Goal: Task Accomplishment & Management: Complete application form

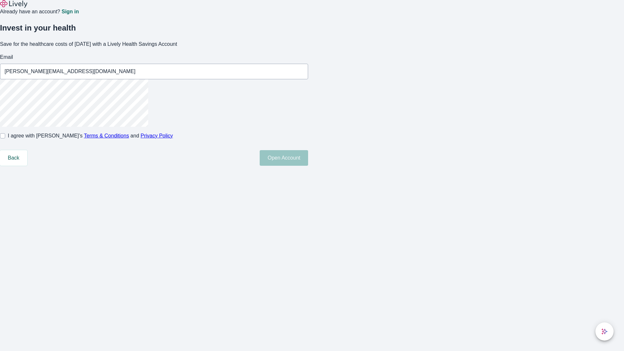
click at [5, 139] on input "I agree with Lively’s Terms & Conditions and Privacy Policy" at bounding box center [2, 135] width 5 height 5
checkbox input "true"
click at [308, 166] on button "Open Account" at bounding box center [284, 158] width 48 height 16
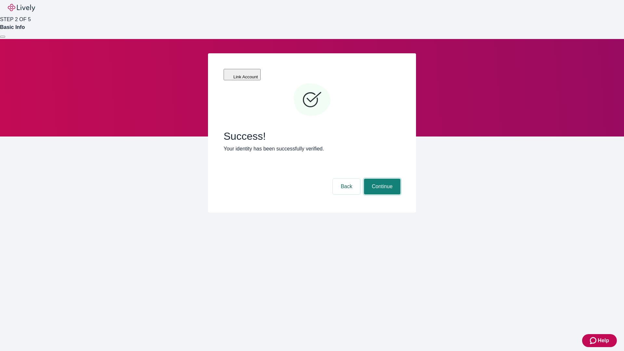
click at [381, 179] on button "Continue" at bounding box center [382, 187] width 36 height 16
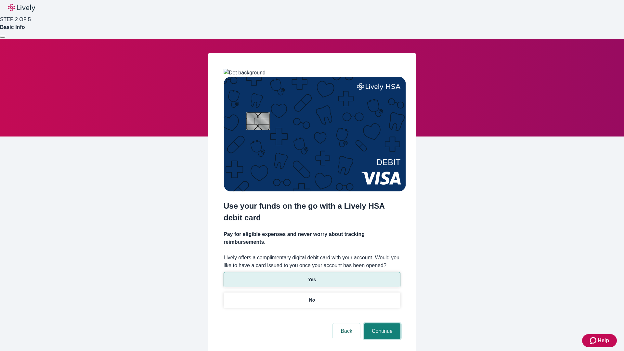
click at [381, 324] on button "Continue" at bounding box center [382, 332] width 36 height 16
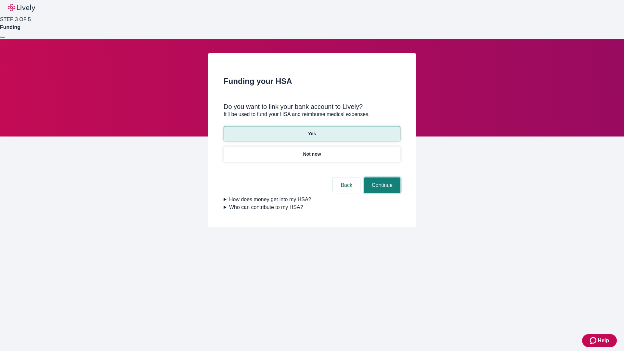
click at [381, 178] on button "Continue" at bounding box center [382, 186] width 36 height 16
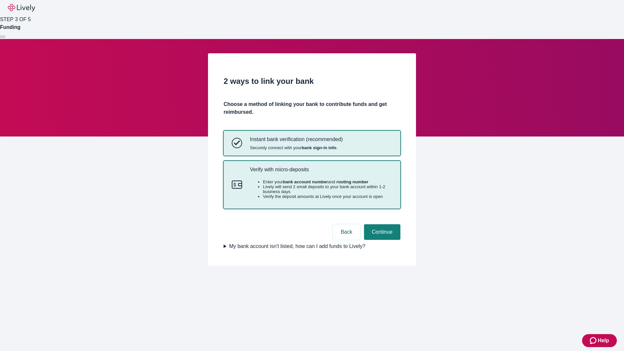
click at [321, 173] on p "Verify with micro-deposits" at bounding box center [321, 169] width 142 height 6
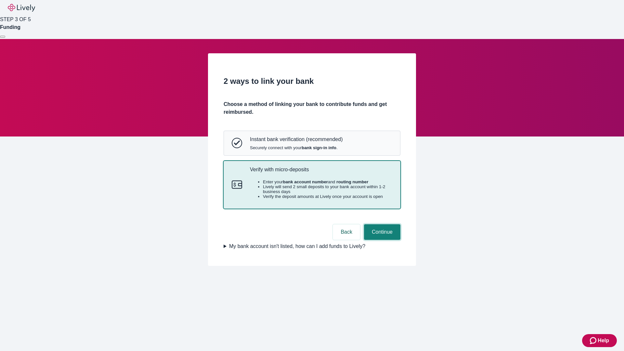
click at [381, 240] on button "Continue" at bounding box center [382, 232] width 36 height 16
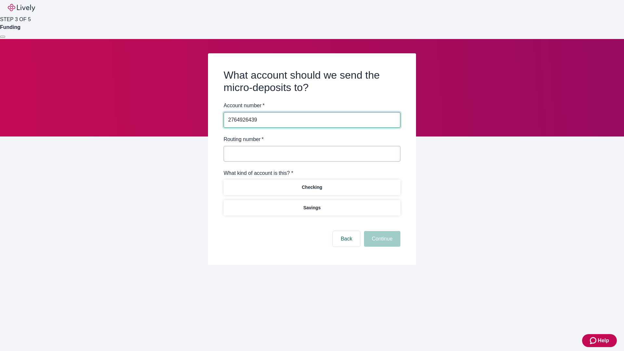
type input "2764926439"
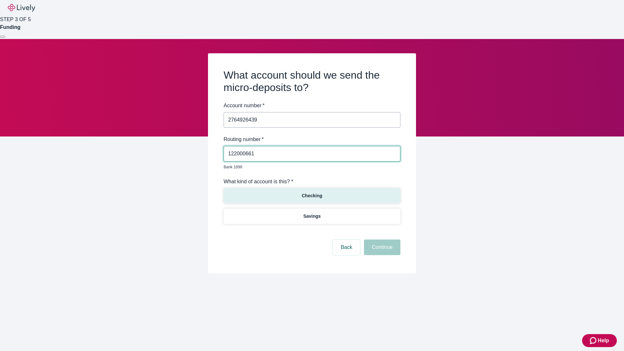
type input "122000661"
click at [312, 192] on p "Checking" at bounding box center [312, 195] width 20 height 7
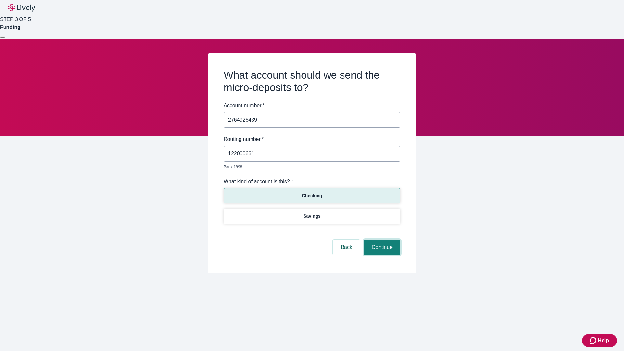
click at [381, 240] on button "Continue" at bounding box center [382, 248] width 36 height 16
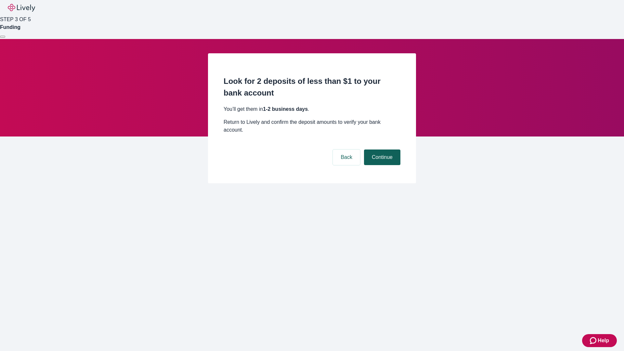
click at [381, 150] on button "Continue" at bounding box center [382, 158] width 36 height 16
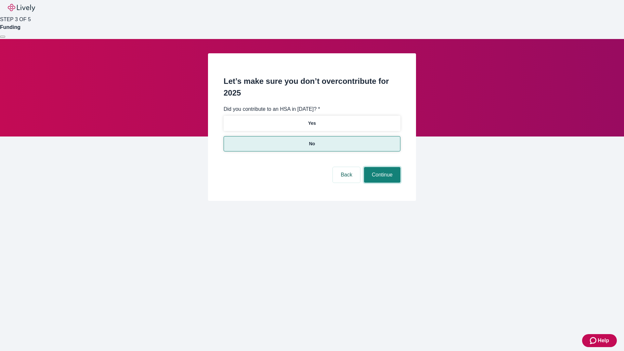
click at [381, 167] on button "Continue" at bounding box center [382, 175] width 36 height 16
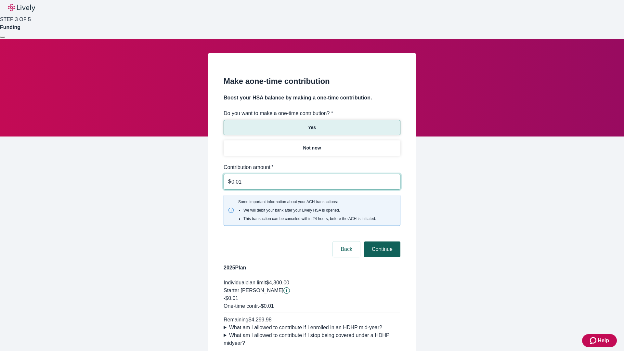
type input "0.01"
click at [381, 242] on button "Continue" at bounding box center [382, 250] width 36 height 16
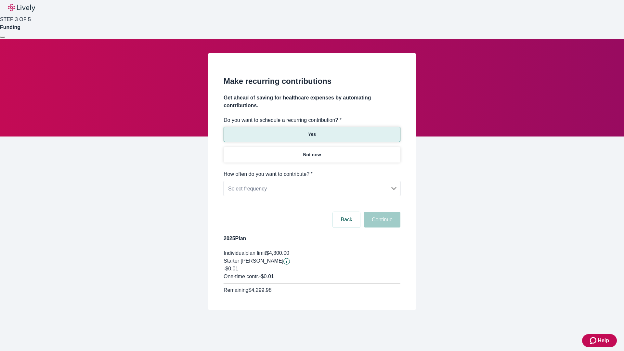
click at [312, 170] on body "Help STEP 3 OF 5 Funding Make recurring contributions Get ahead of saving for h…" at bounding box center [312, 170] width 624 height 341
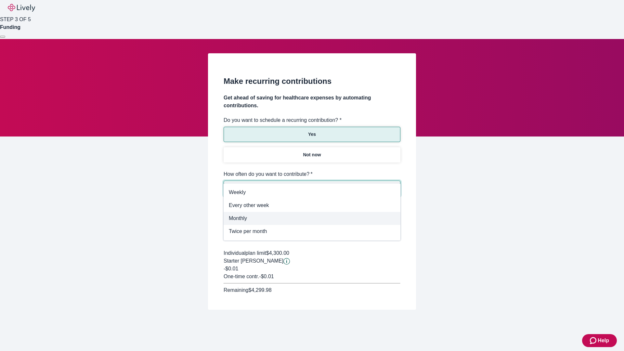
click at [312, 219] on span "Monthly" at bounding box center [312, 219] width 166 height 8
type input "Monthly"
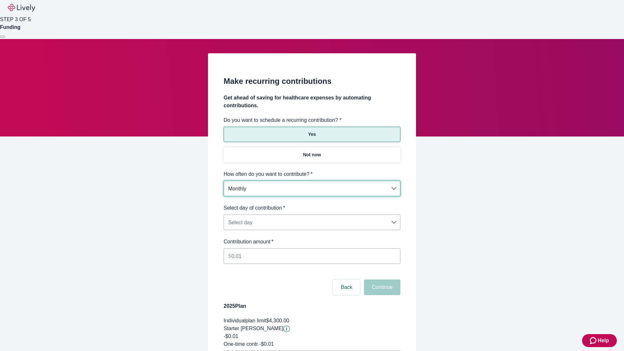
click at [312, 204] on body "Help STEP 3 OF 5 Funding Make recurring contributions Get ahead of saving for h…" at bounding box center [312, 204] width 624 height 409
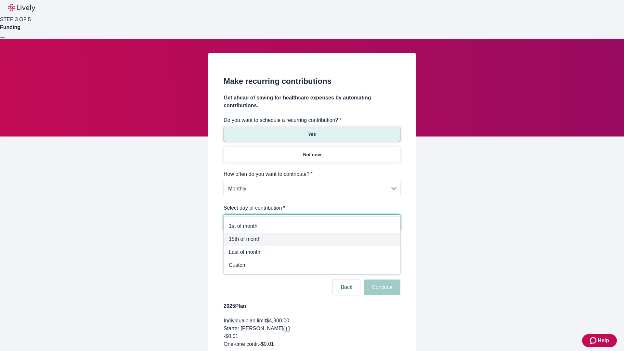
click at [312, 239] on span "15th of month" at bounding box center [312, 239] width 166 height 8
type input "Monthly15th"
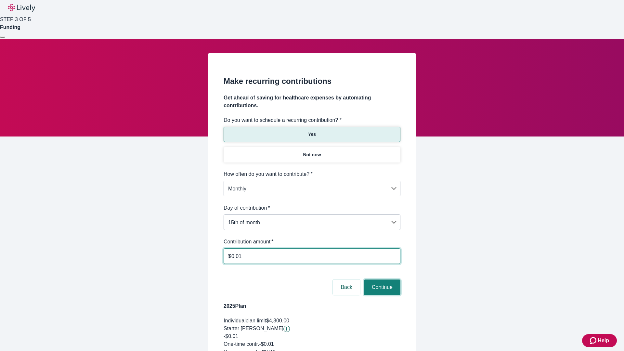
click at [381, 280] on button "Continue" at bounding box center [382, 288] width 36 height 16
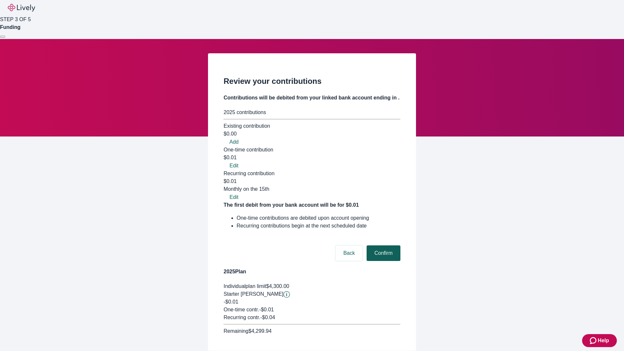
click at [383, 245] on button "Confirm" at bounding box center [384, 253] width 34 height 16
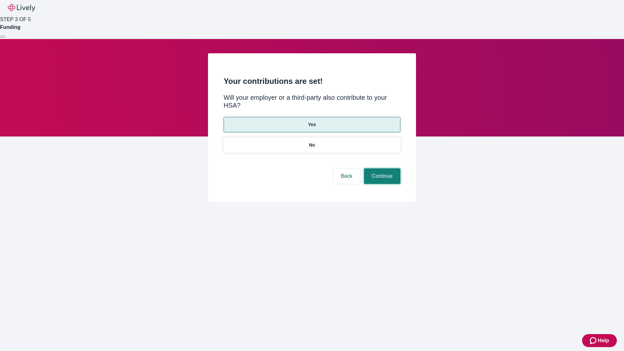
click at [381, 168] on button "Continue" at bounding box center [382, 176] width 36 height 16
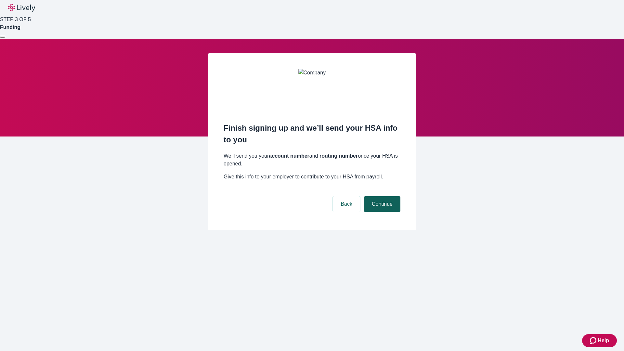
click at [381, 196] on button "Continue" at bounding box center [382, 204] width 36 height 16
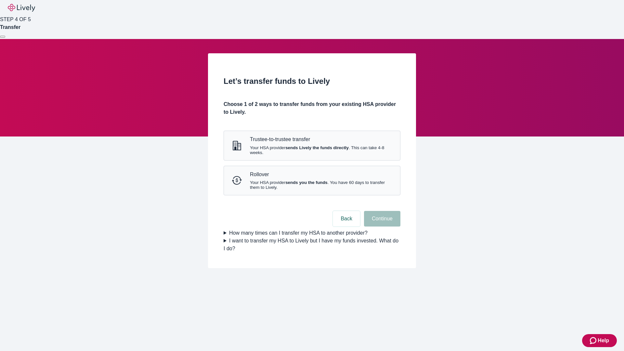
click at [312, 150] on strong "sends Lively the funds directly" at bounding box center [316, 147] width 63 height 5
click at [381, 227] on button "Continue" at bounding box center [382, 219] width 36 height 16
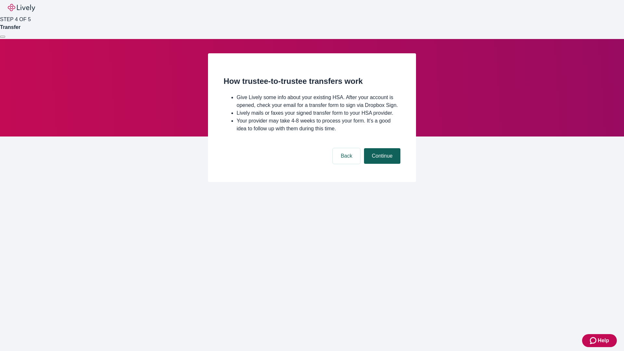
click at [381, 164] on button "Continue" at bounding box center [382, 156] width 36 height 16
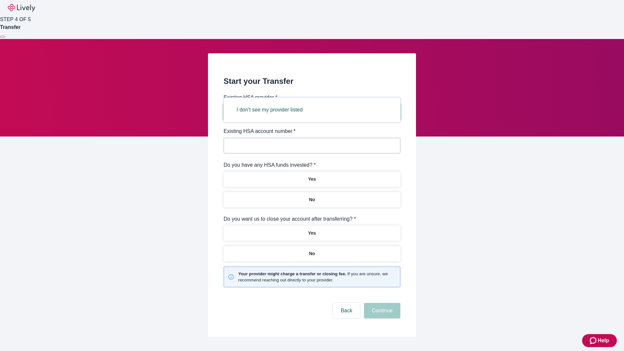
click at [272, 110] on button "I don't see my provider listed" at bounding box center [270, 110] width 82 height 16
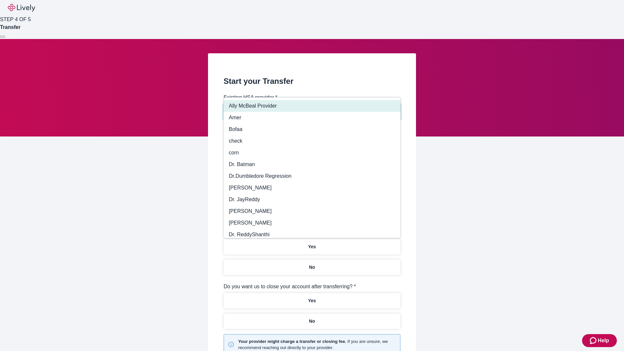
type input "Other"
type input "Health Equity"
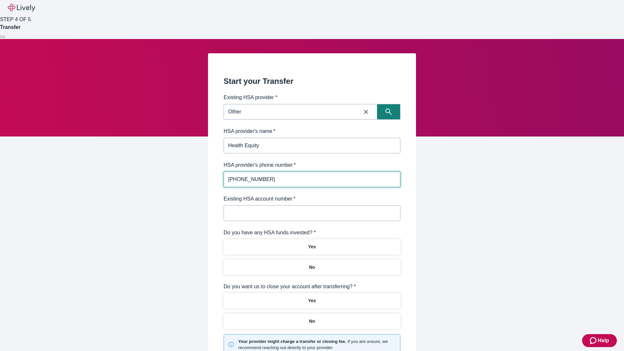
type input "[PHONE_NUMBER]"
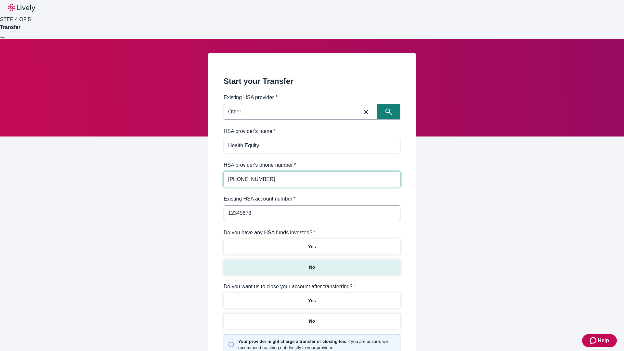
type input "12345678"
click at [312, 264] on p "No" at bounding box center [312, 267] width 6 height 7
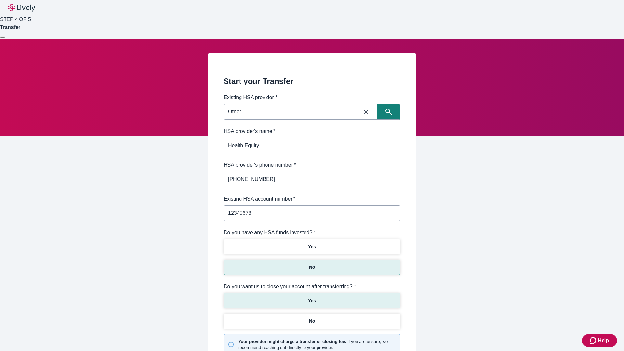
click at [312, 298] on p "Yes" at bounding box center [312, 301] width 8 height 7
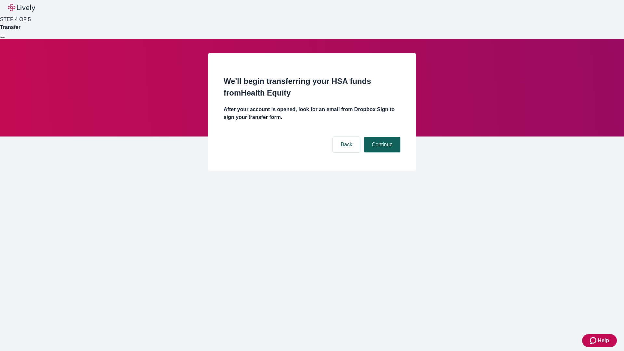
click at [381, 137] on button "Continue" at bounding box center [382, 145] width 36 height 16
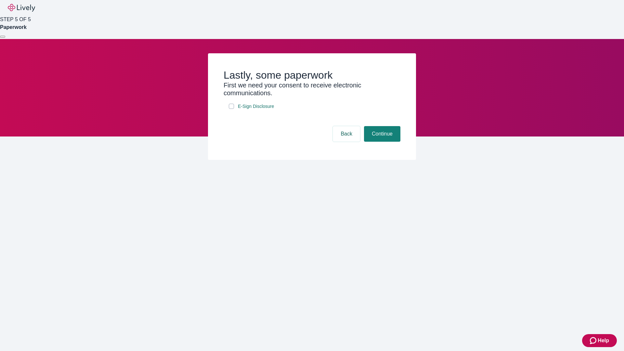
click at [232, 109] on input "E-Sign Disclosure" at bounding box center [231, 106] width 5 height 5
checkbox input "true"
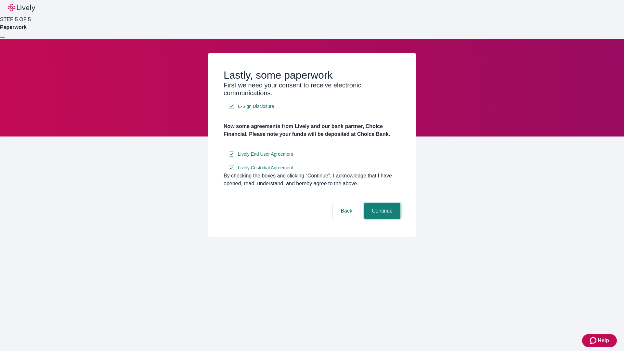
click at [381, 219] on button "Continue" at bounding box center [382, 211] width 36 height 16
